Goal: Information Seeking & Learning: Learn about a topic

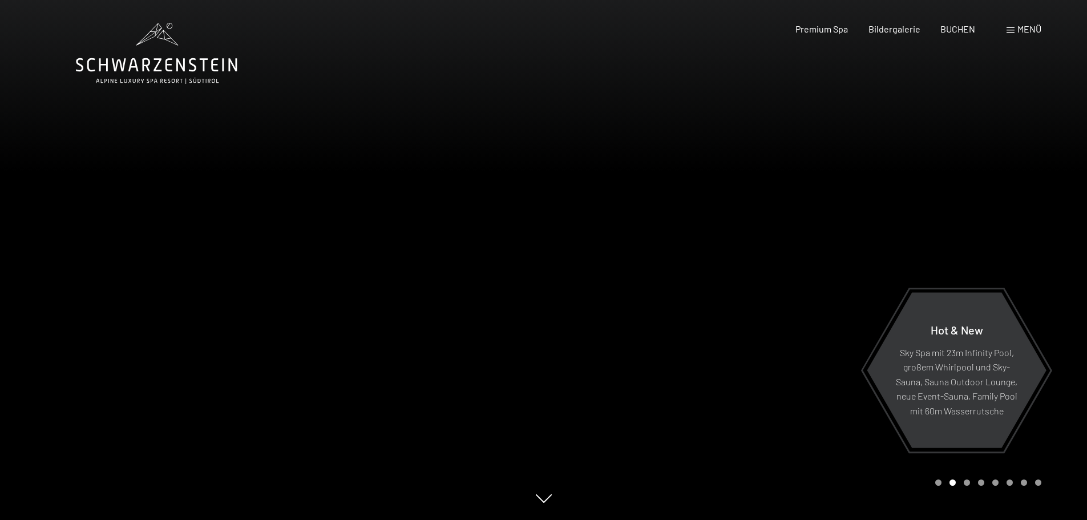
click at [1025, 35] on div "Menü" at bounding box center [1023, 29] width 35 height 13
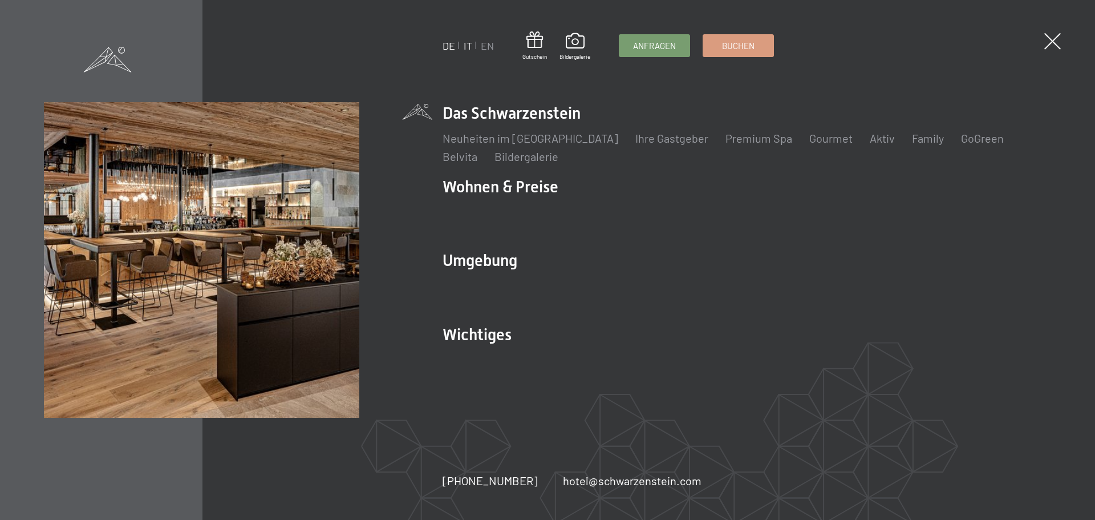
click at [470, 50] on link "IT" at bounding box center [468, 45] width 9 height 13
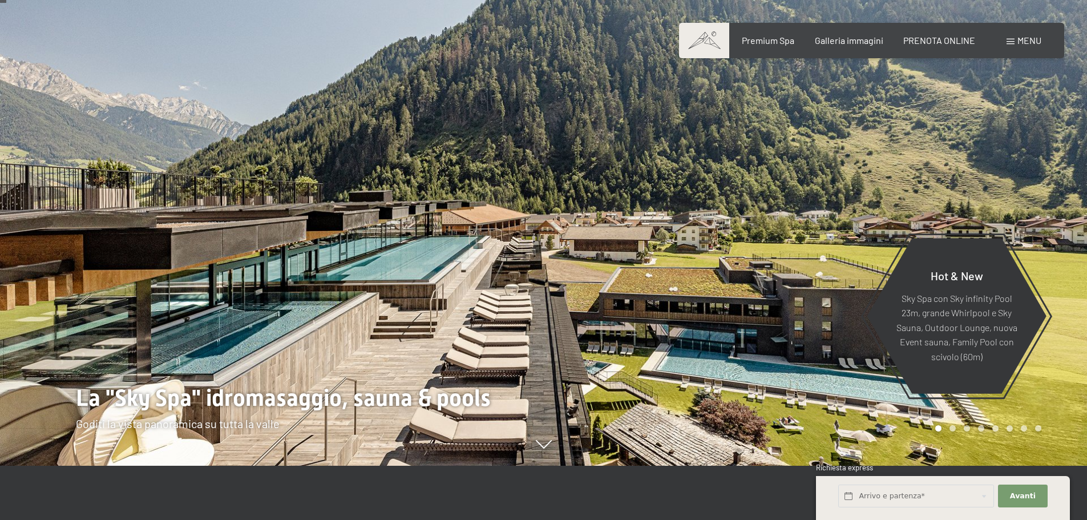
scroll to position [57, 0]
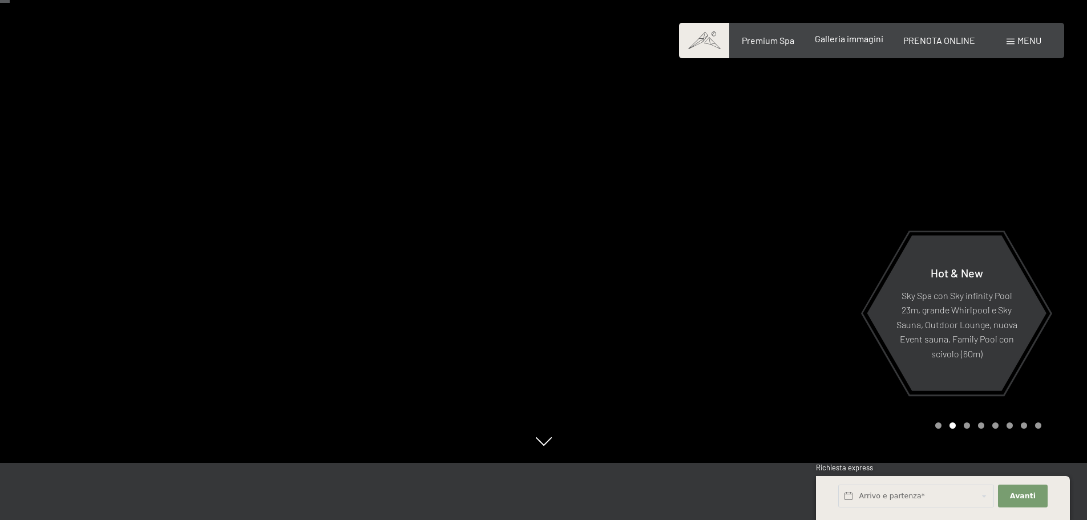
click at [848, 33] on span "Galleria immagini" at bounding box center [849, 38] width 68 height 11
click at [786, 42] on span "Premium Spa" at bounding box center [768, 38] width 52 height 11
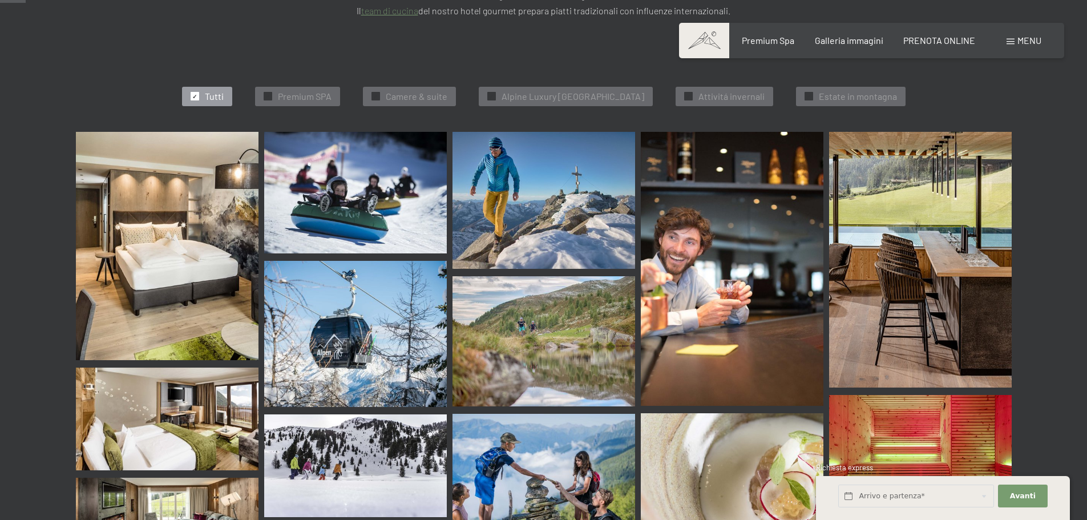
scroll to position [456, 0]
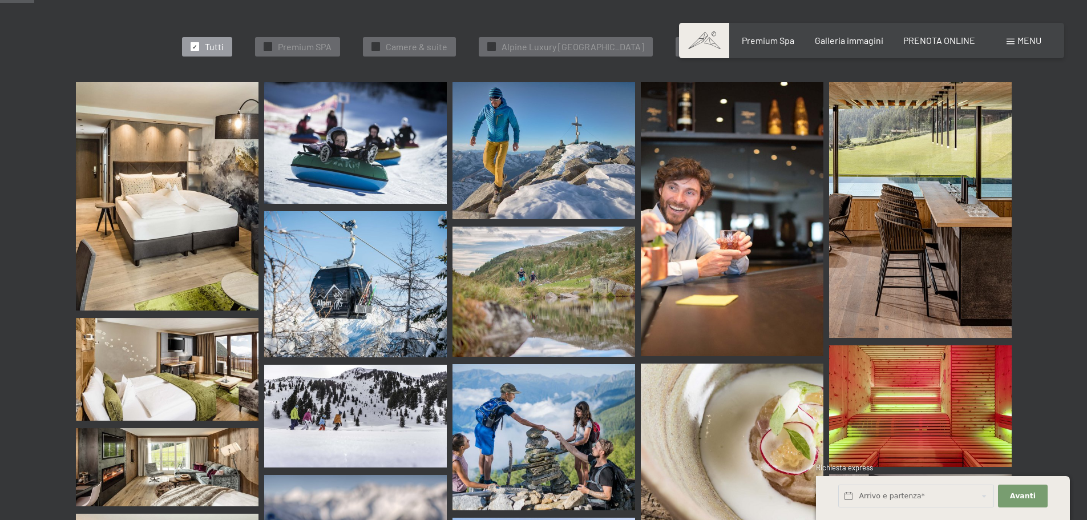
click at [157, 167] on img at bounding box center [167, 196] width 183 height 228
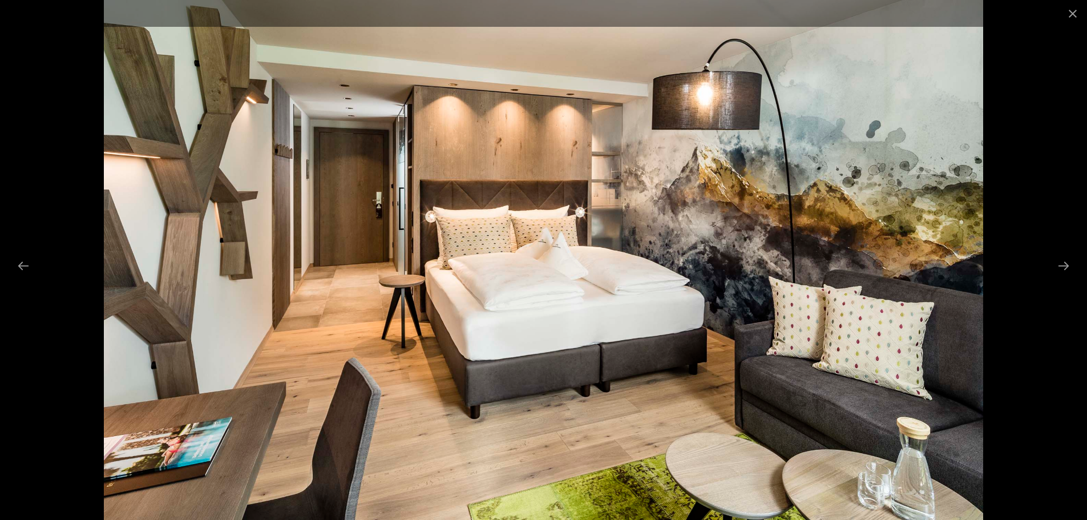
scroll to position [685, 0]
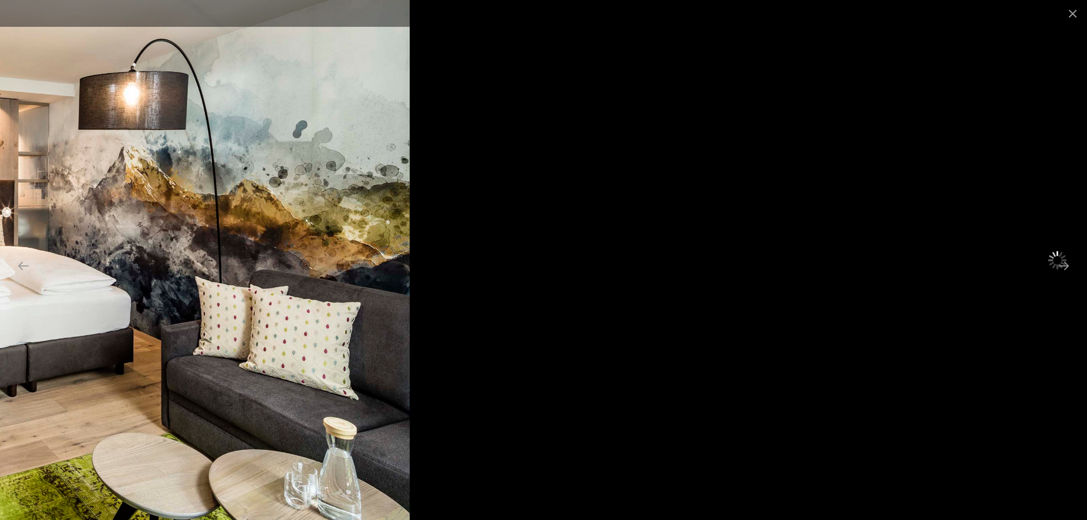
drag, startPoint x: 826, startPoint y: 342, endPoint x: 253, endPoint y: 215, distance: 587.2
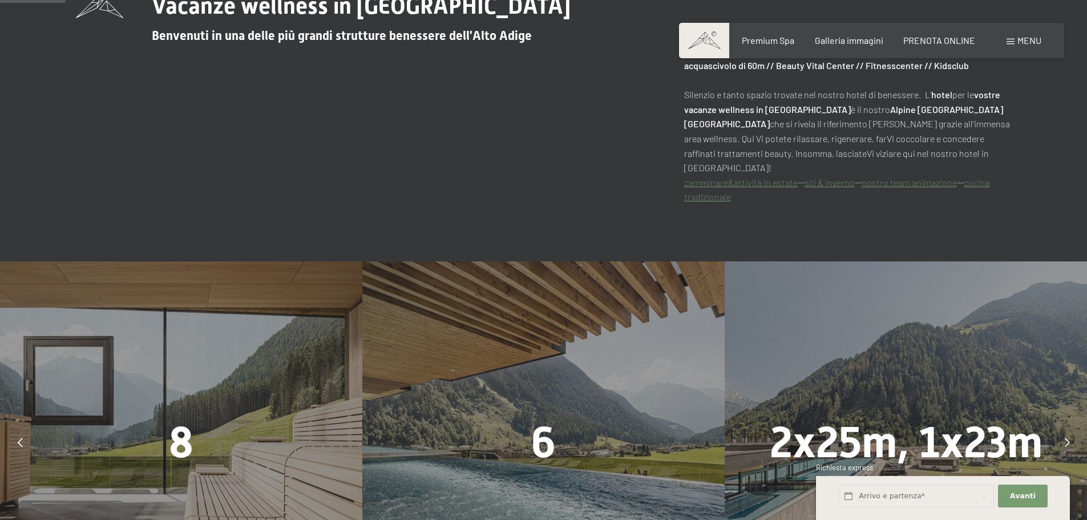
scroll to position [513, 0]
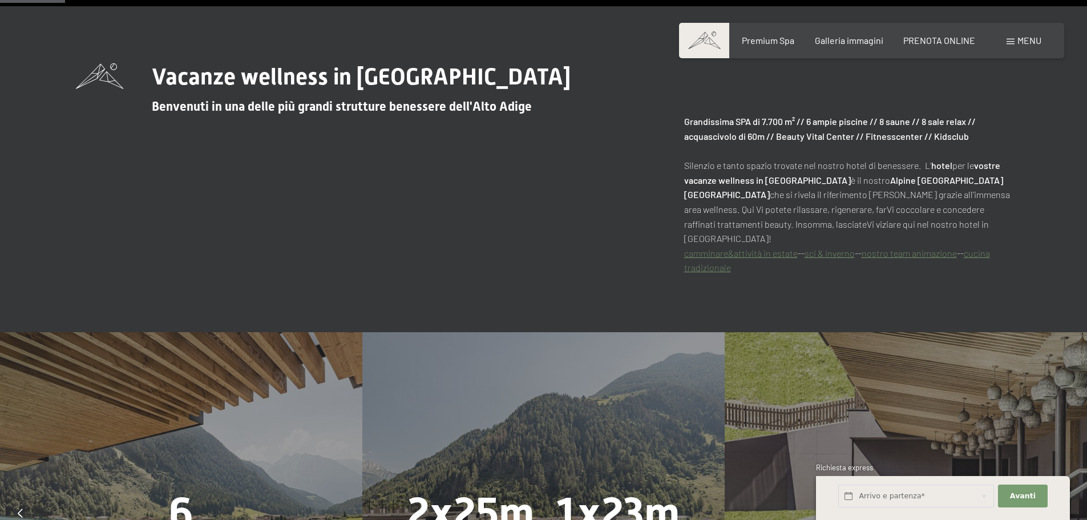
click at [771, 258] on link "camminare&attività in estate" at bounding box center [741, 253] width 114 height 11
